Goal: Information Seeking & Learning: Learn about a topic

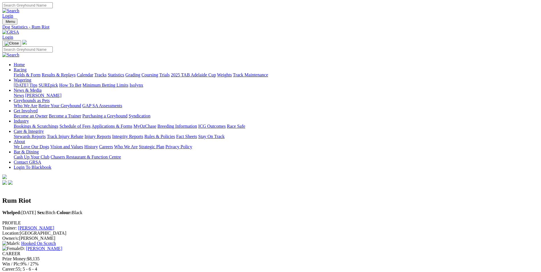
click at [54, 226] on link "[PERSON_NAME]" at bounding box center [36, 228] width 36 height 5
drag, startPoint x: 148, startPoint y: 77, endPoint x: 106, endPoint y: 70, distance: 42.3
click at [106, 186] on div "Rum Riot Whelped: 23 May 2021 Sex: Bitch Colour: Black" at bounding box center [270, 200] width 537 height 29
drag, startPoint x: 106, startPoint y: 70, endPoint x: 148, endPoint y: 71, distance: 41.7
click at [148, 197] on h2 "Rum Riot" at bounding box center [270, 201] width 537 height 8
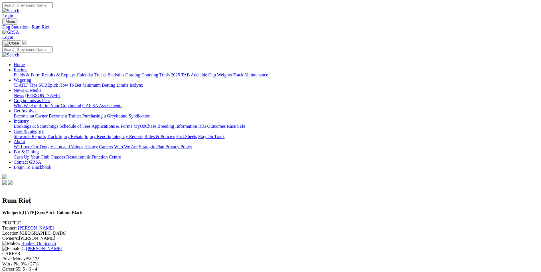
click at [137, 186] on div "Rum Riot Whelped: 23 May 2021 Sex: Bitch Colour: Black" at bounding box center [270, 203] width 537 height 35
drag, startPoint x: 137, startPoint y: 65, endPoint x: 151, endPoint y: 77, distance: 19.2
click at [153, 210] on div "Whelped: 23 May 2021 Sex: Bitch Colour: Black" at bounding box center [270, 212] width 537 height 5
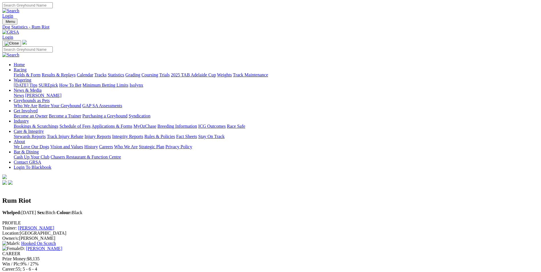
click at [56, 241] on link "Hooked On Scotch" at bounding box center [38, 243] width 35 height 5
click at [62, 246] on link "[PERSON_NAME]" at bounding box center [44, 248] width 36 height 5
